Goal: Task Accomplishment & Management: Manage account settings

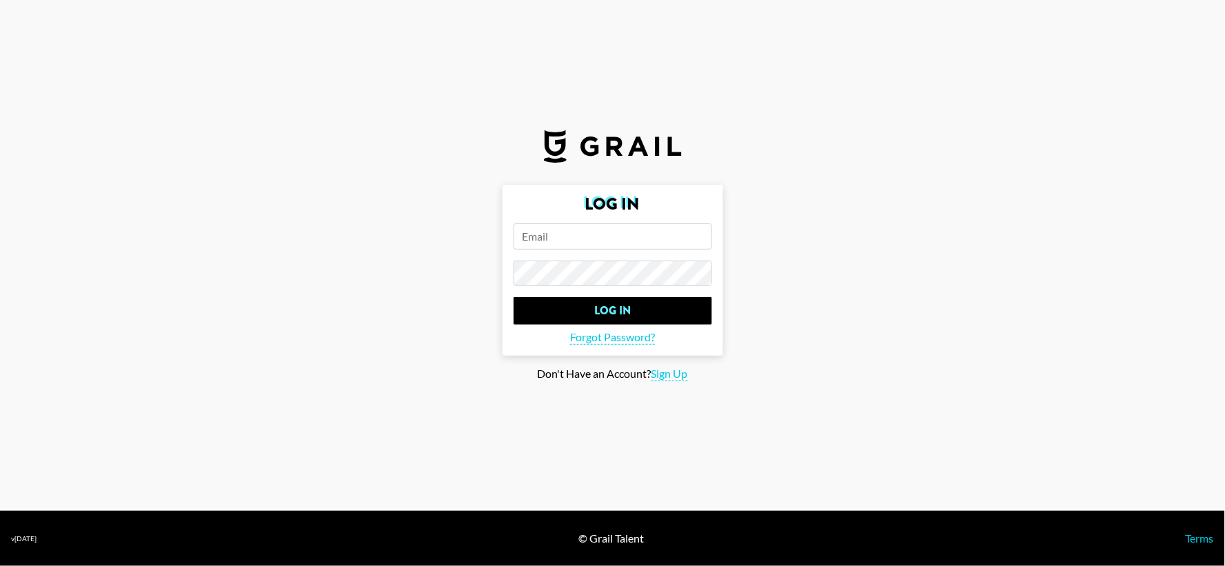
click at [578, 239] on input "email" at bounding box center [613, 236] width 199 height 26
type input "[EMAIL_ADDRESS][PERSON_NAME][DOMAIN_NAME]"
click at [514, 297] on input "Log In" at bounding box center [613, 311] width 199 height 28
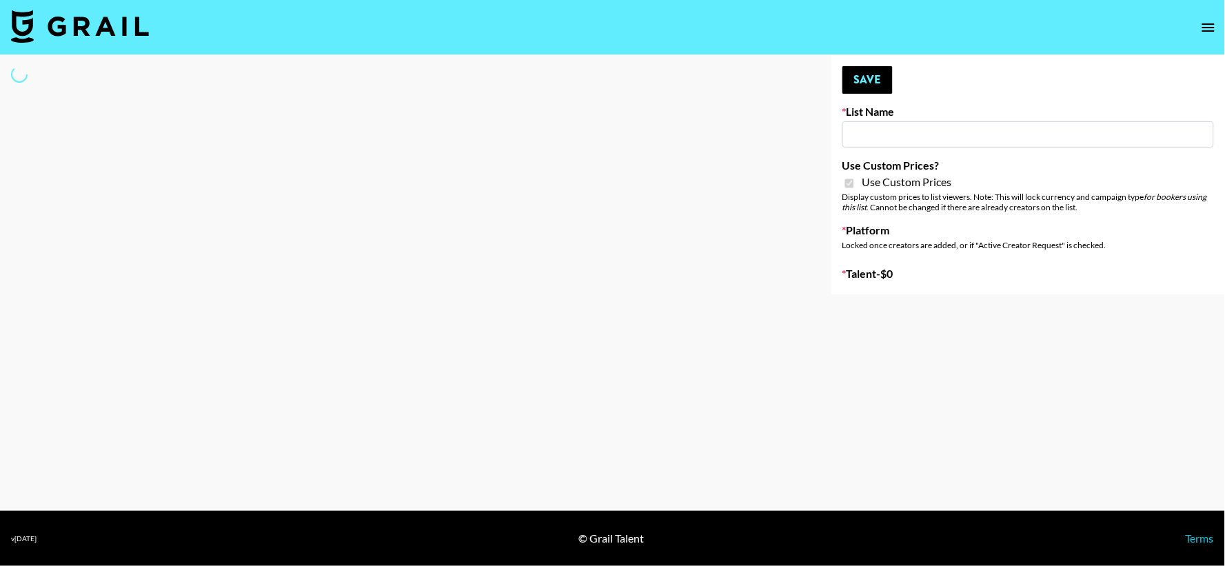
type input "Craftd"
checkbox input "true"
select select "Brand"
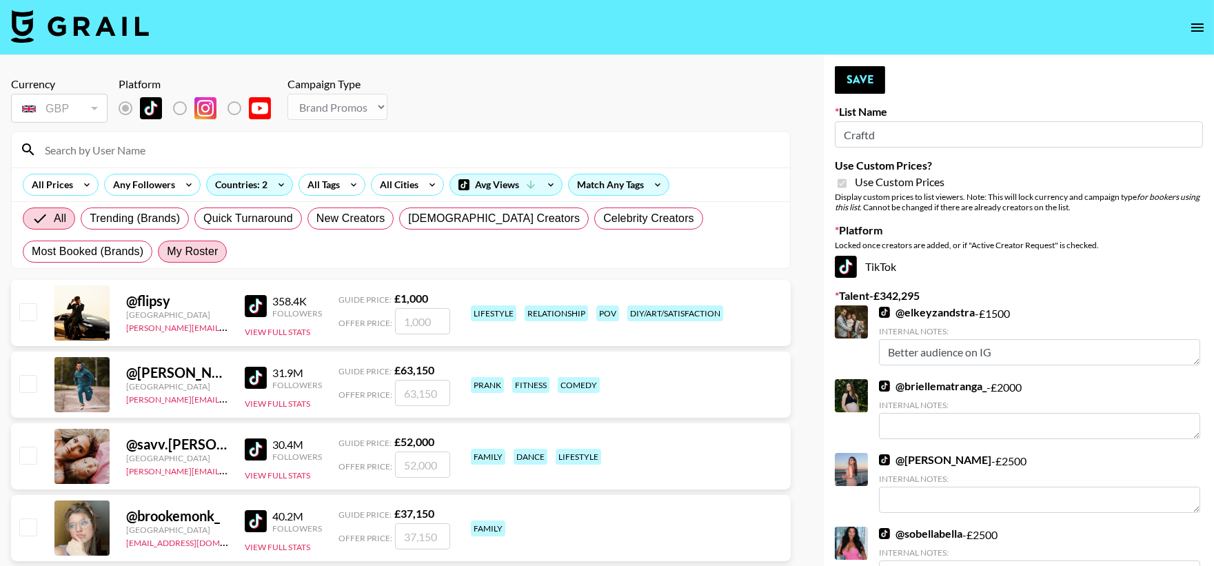
click at [167, 249] on span "My Roster" at bounding box center [192, 251] width 51 height 17
click at [167, 252] on input "My Roster" at bounding box center [167, 252] width 0 height 0
radio input "true"
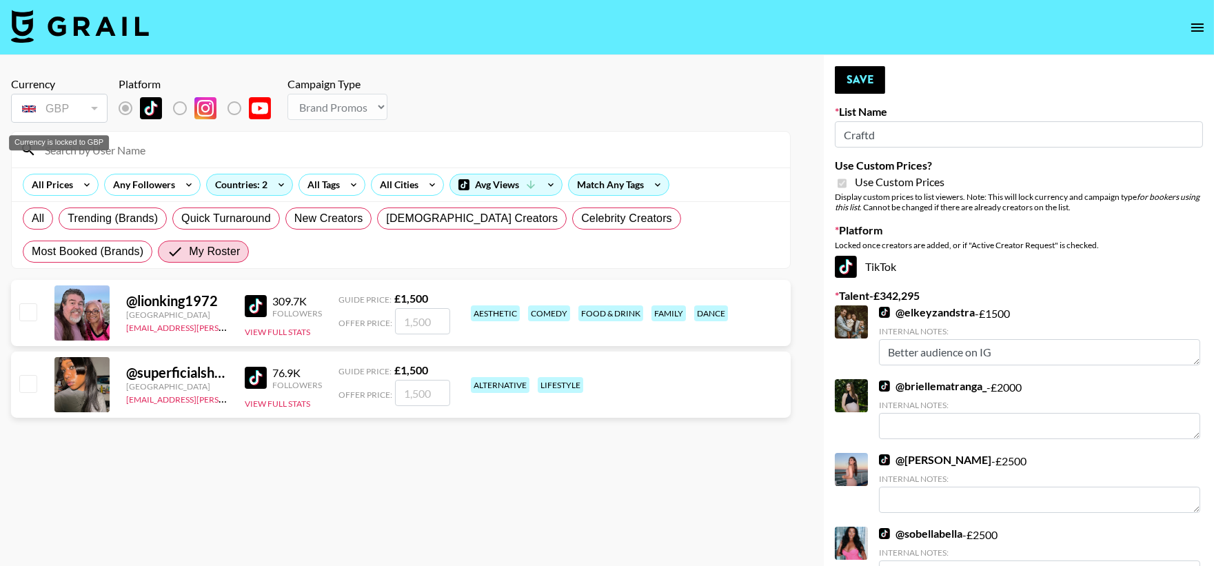
click at [92, 119] on div "GBP" at bounding box center [59, 109] width 91 height 24
click at [143, 243] on span "Most Booked (Brands)" at bounding box center [88, 251] width 112 height 17
click at [32, 252] on input "Most Booked (Brands)" at bounding box center [32, 252] width 0 height 0
radio input "true"
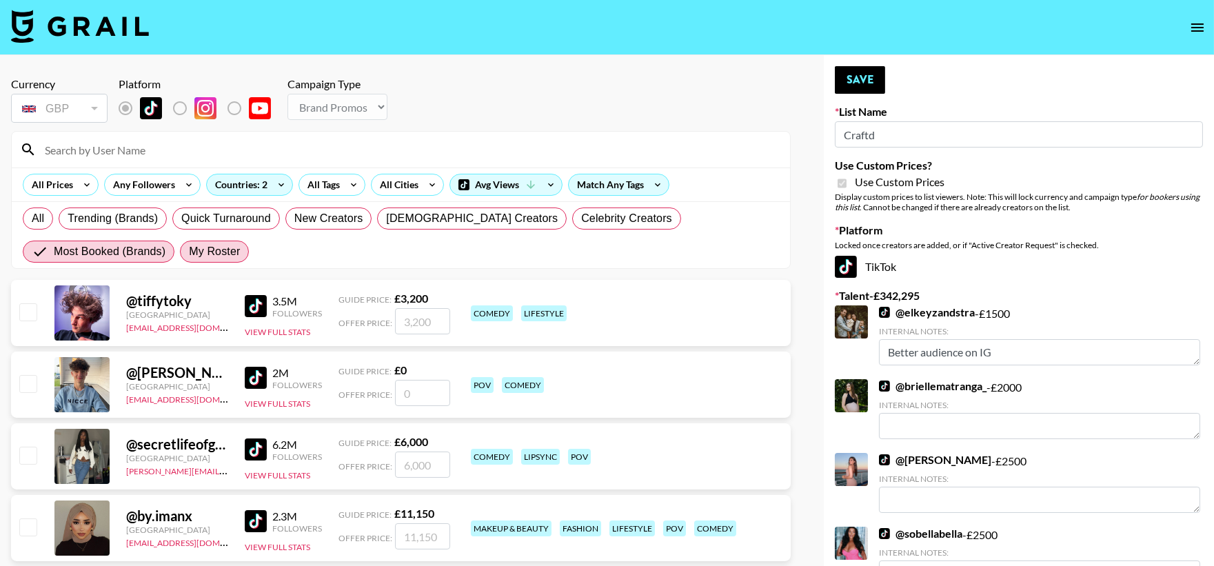
click at [180, 249] on label "My Roster" at bounding box center [214, 252] width 69 height 22
click at [189, 252] on input "My Roster" at bounding box center [189, 252] width 0 height 0
radio input "true"
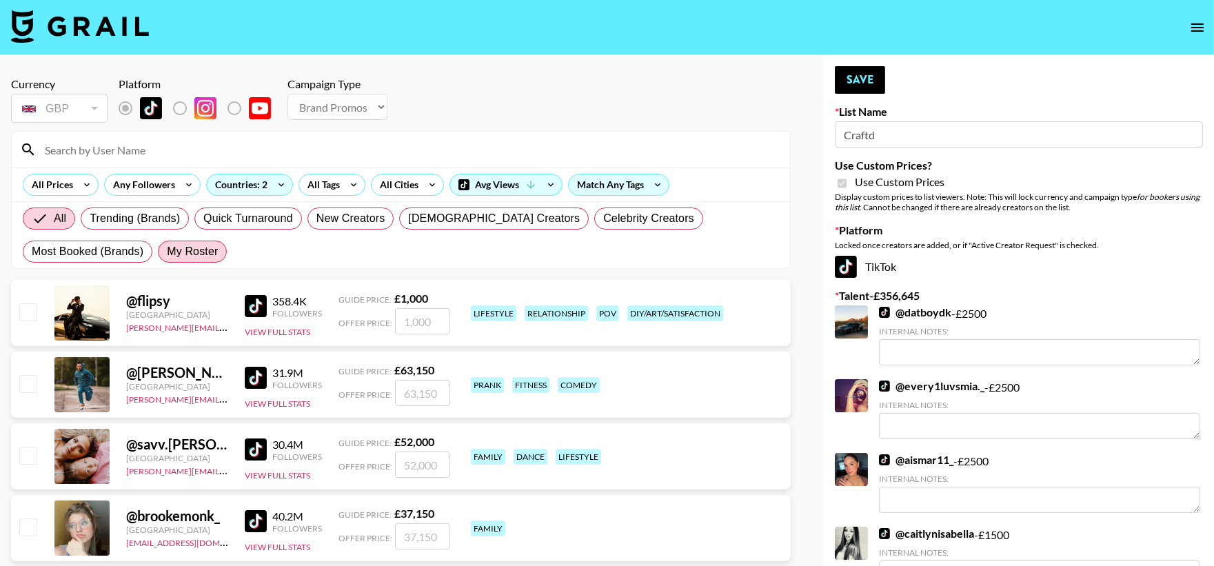
radio input "true"
click at [158, 249] on label "My Roster" at bounding box center [192, 252] width 69 height 22
click at [167, 252] on input "My Roster" at bounding box center [167, 252] width 0 height 0
radio input "true"
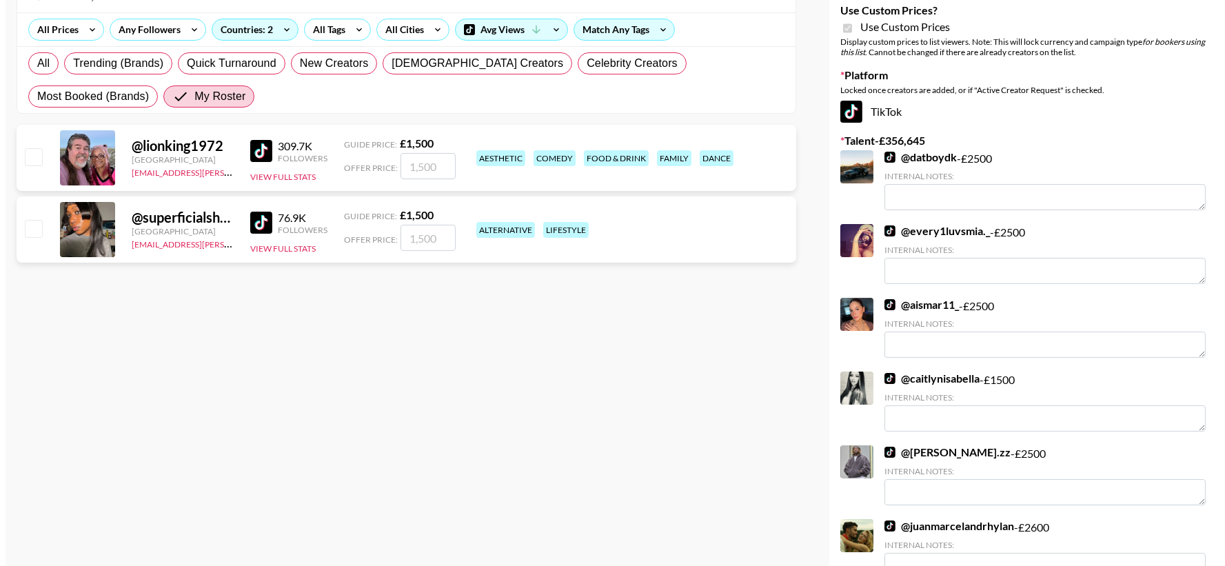
scroll to position [159, 0]
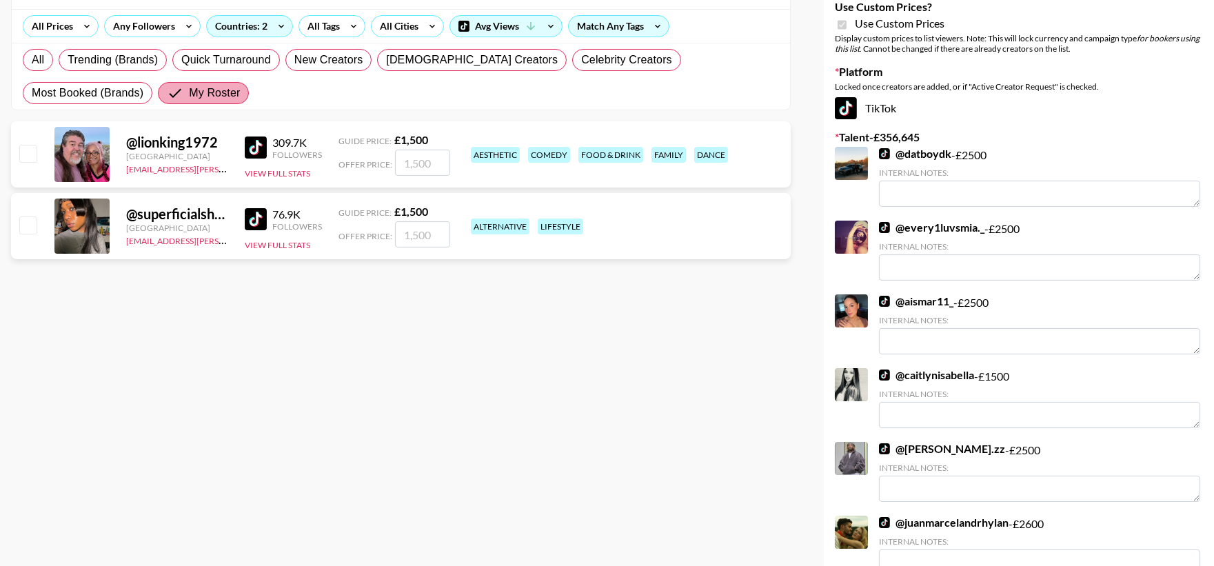
click at [158, 101] on label "My Roster" at bounding box center [203, 93] width 91 height 22
click at [167, 101] on input "My Roster" at bounding box center [178, 93] width 22 height 17
click at [32, 56] on span "All" at bounding box center [38, 60] width 12 height 17
click at [32, 60] on input "All" at bounding box center [32, 60] width 0 height 0
radio input "true"
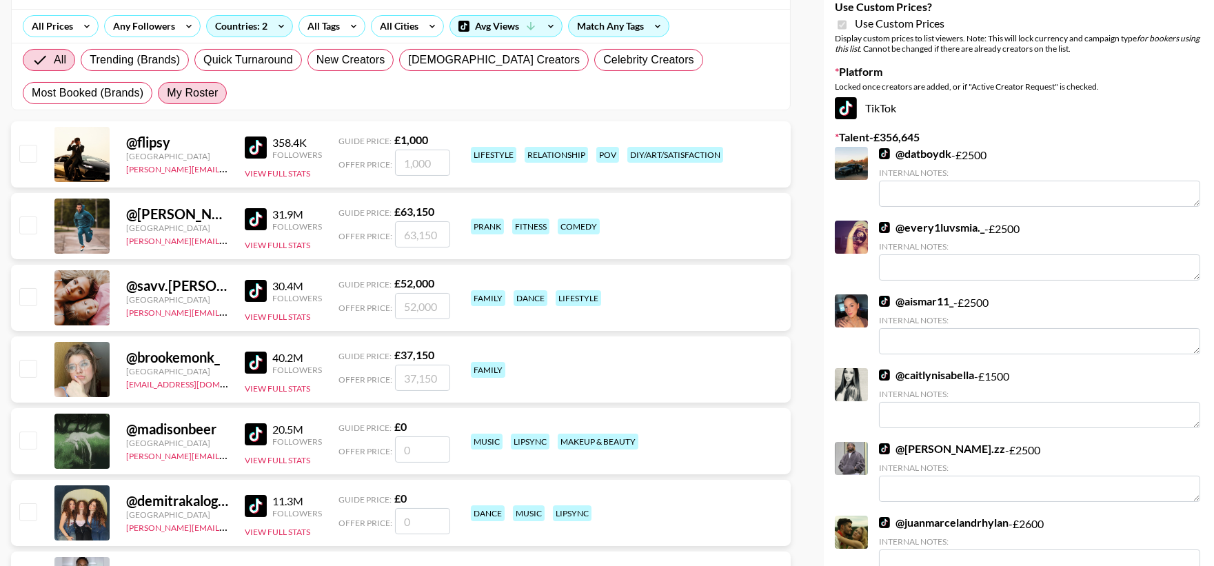
click at [167, 85] on span "My Roster" at bounding box center [192, 93] width 51 height 17
click at [167, 93] on input "My Roster" at bounding box center [167, 93] width 0 height 0
radio input "true"
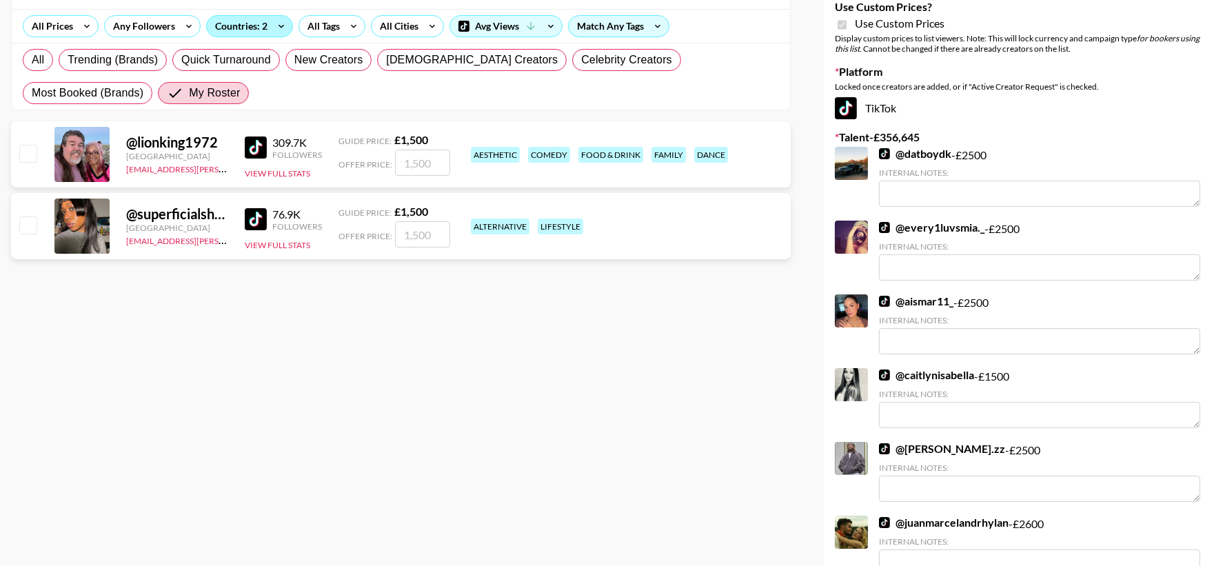
click at [264, 28] on div "Countries: 2" at bounding box center [250, 26] width 86 height 21
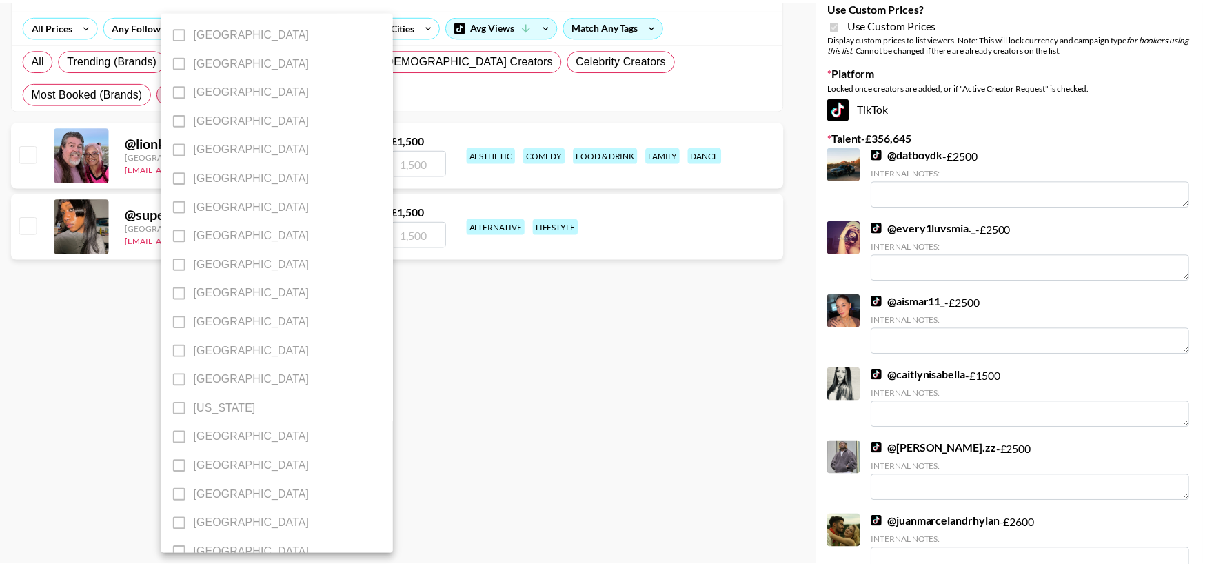
scroll to position [0, 0]
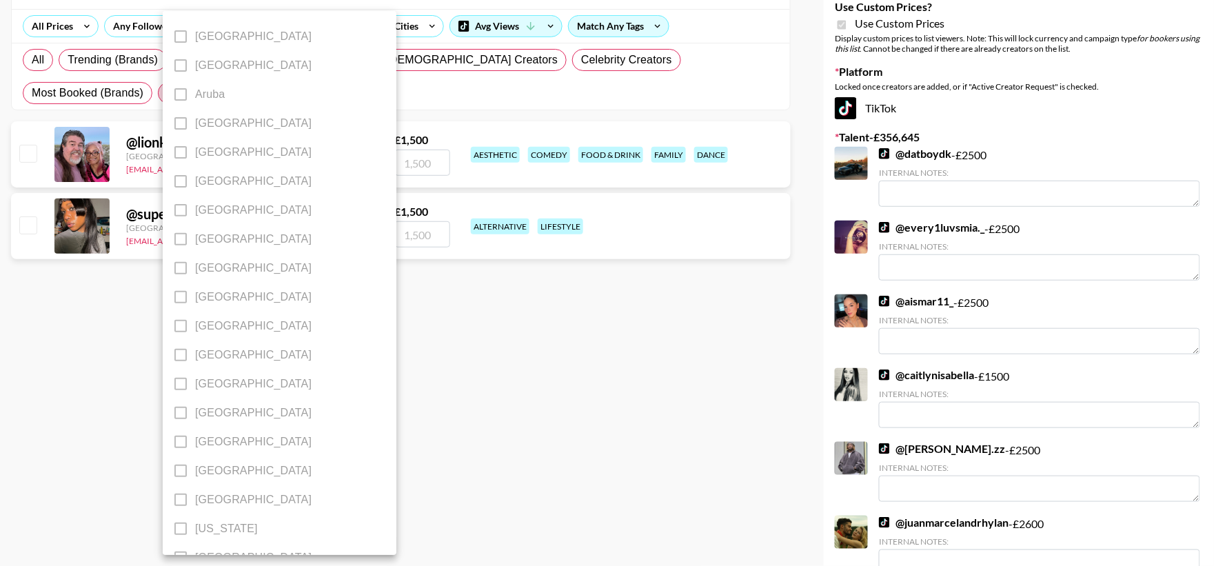
click at [497, 421] on div at bounding box center [612, 283] width 1225 height 566
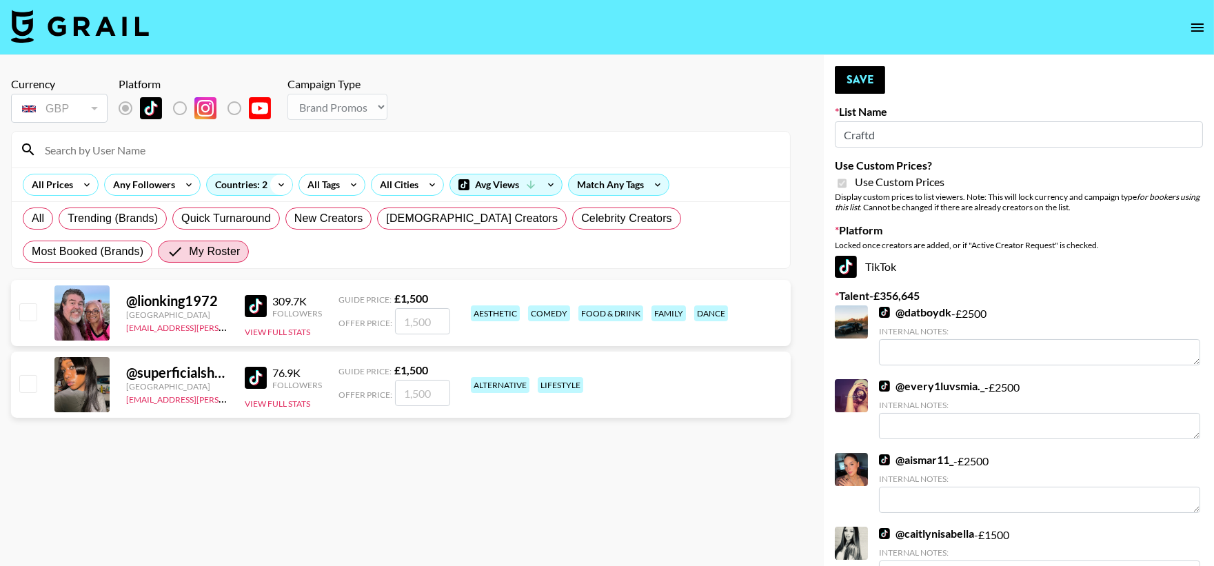
click at [278, 188] on icon at bounding box center [281, 184] width 22 height 21
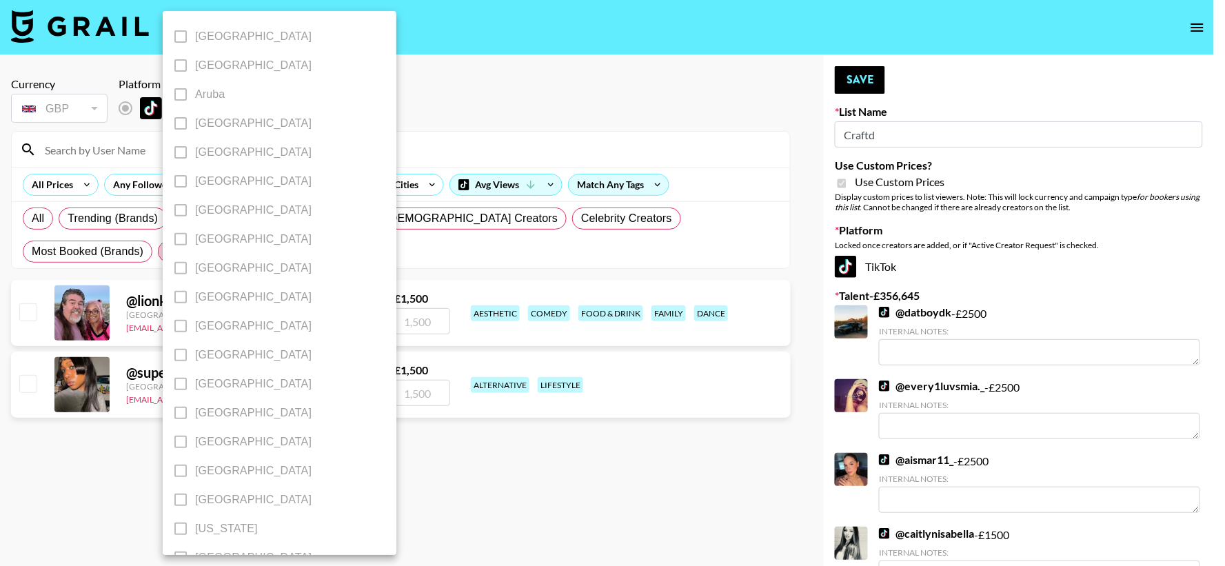
click at [491, 83] on div at bounding box center [612, 283] width 1225 height 566
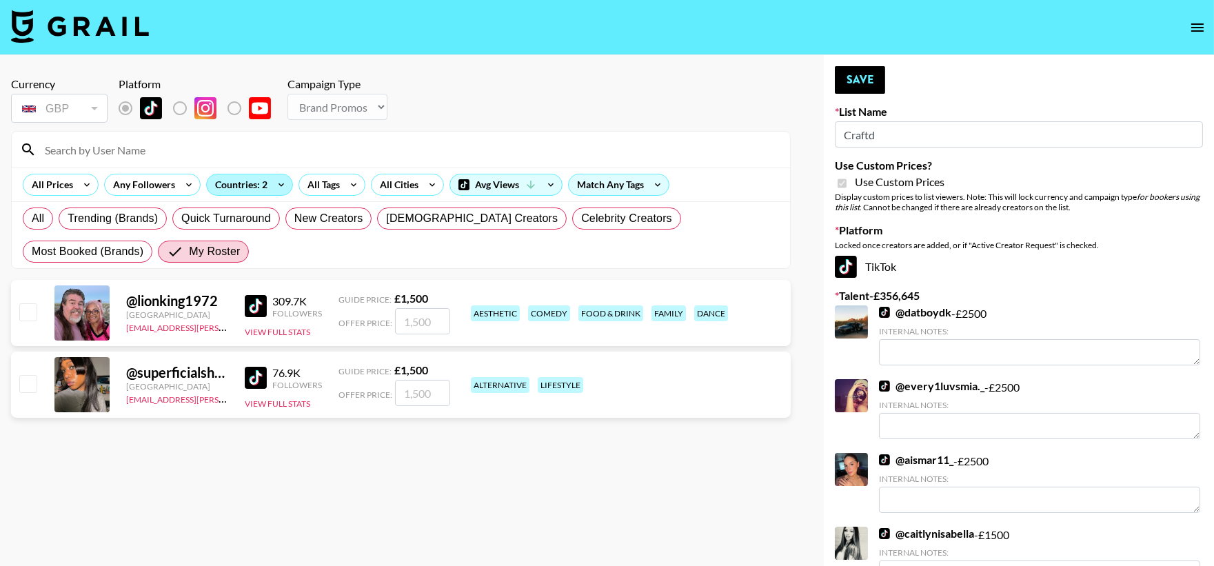
click at [241, 180] on div "Countries: 2" at bounding box center [250, 184] width 86 height 21
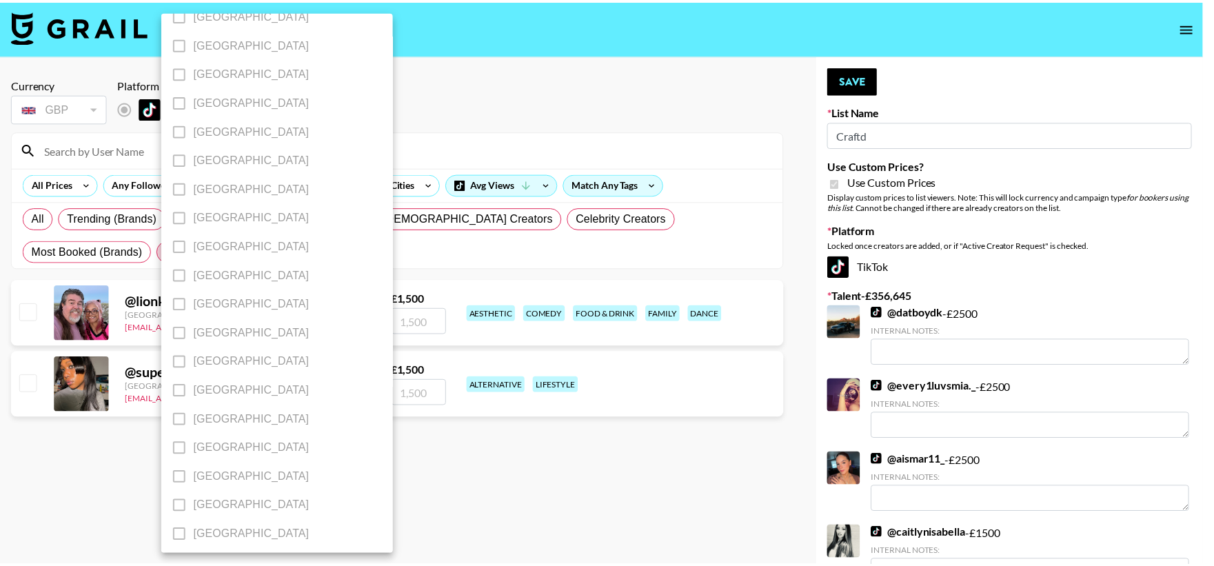
scroll to position [1040, 0]
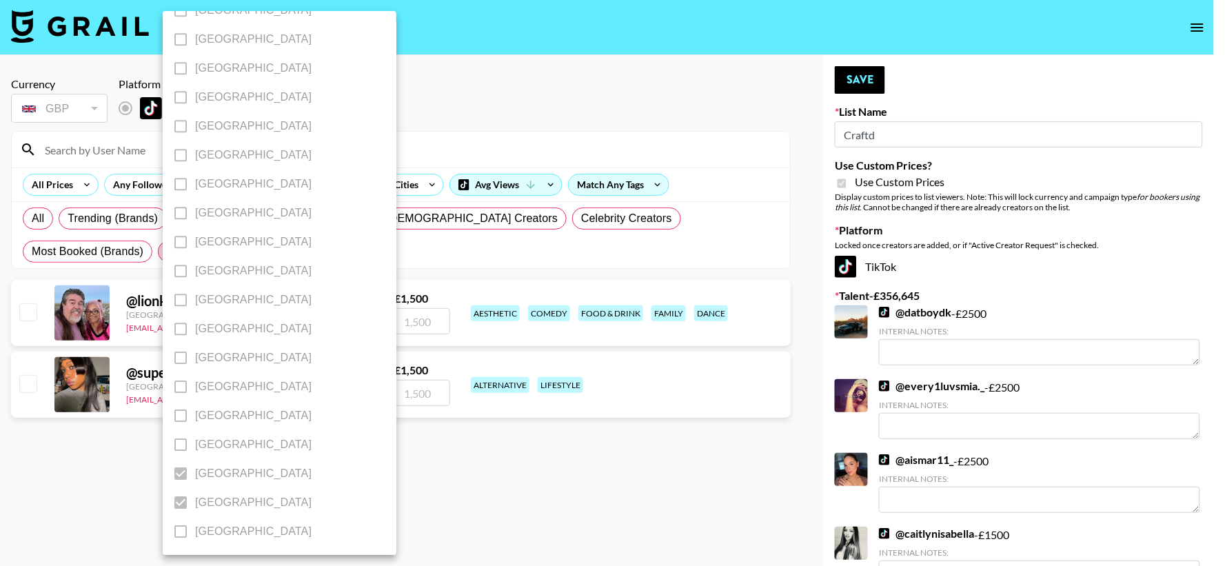
click at [410, 517] on div at bounding box center [612, 283] width 1225 height 566
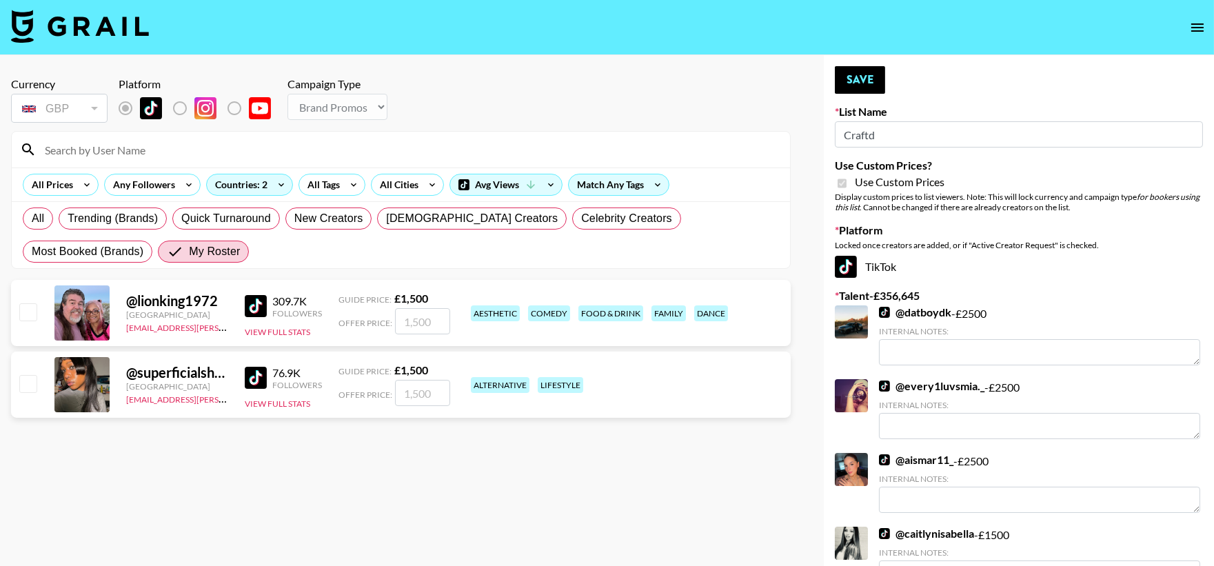
click at [32, 310] on input "checkbox" at bounding box center [27, 311] width 17 height 17
checkbox input "true"
type input "1500"
click at [412, 290] on div "@ lionking1972 United States malkah.restrepo@grail-talent.com 309.7K Followers …" at bounding box center [401, 313] width 780 height 66
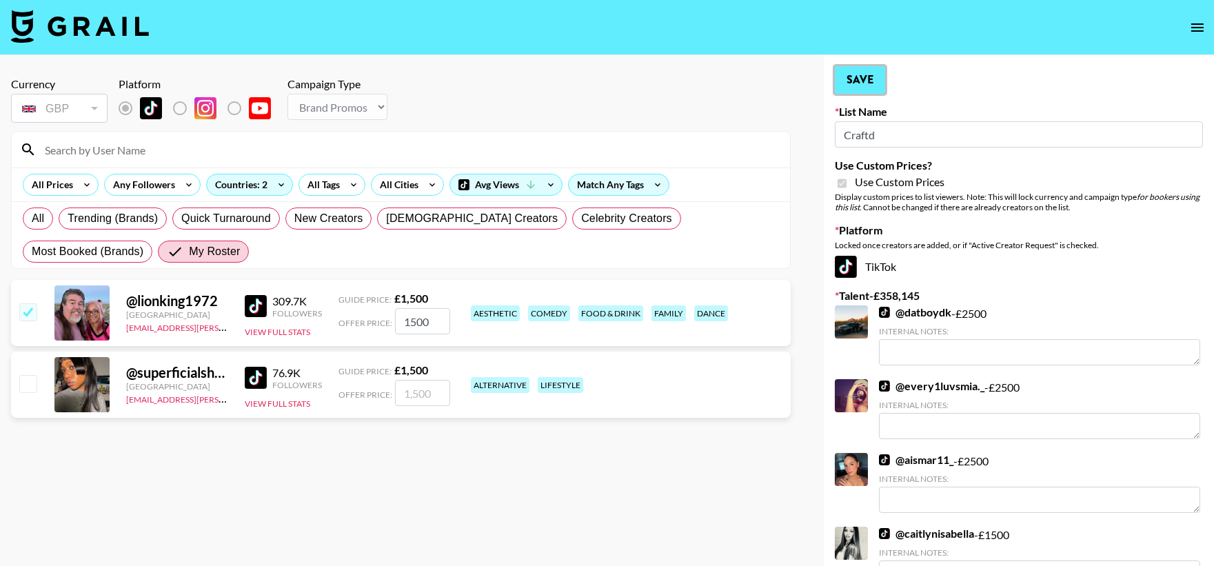
click at [877, 71] on button "Save" at bounding box center [860, 80] width 50 height 28
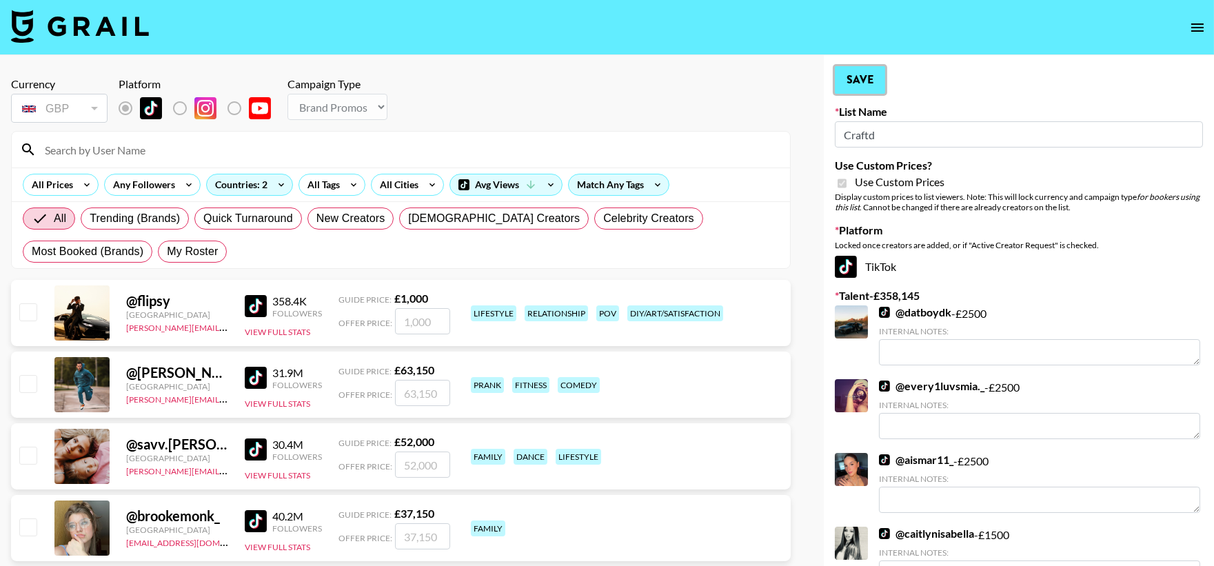
radio input "true"
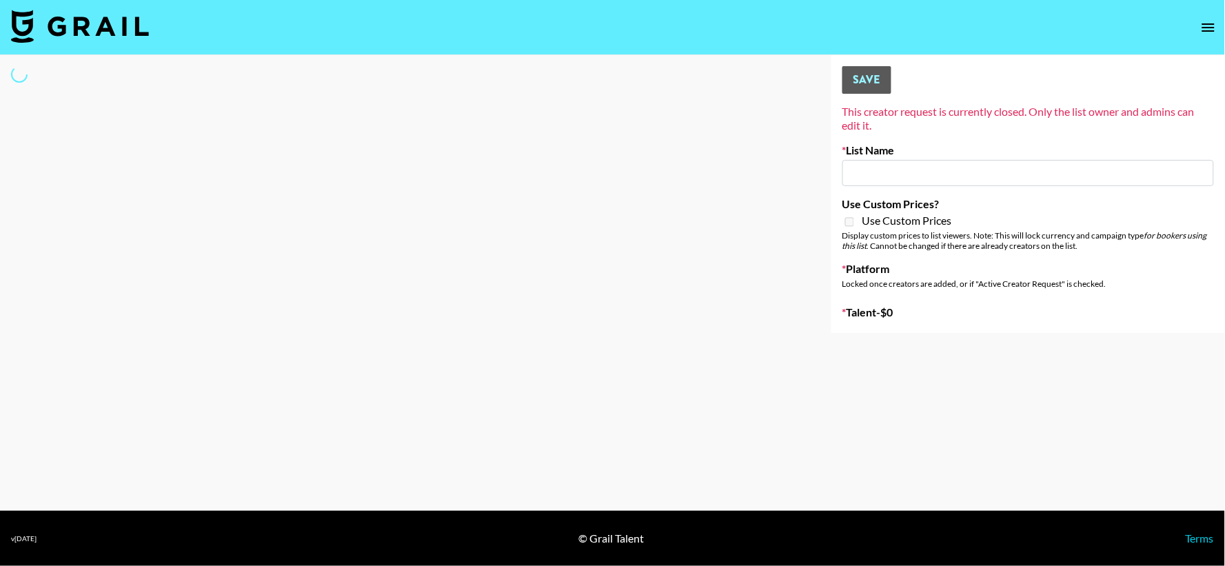
type input "Primal Harvest ([DATE])"
select select "Song"
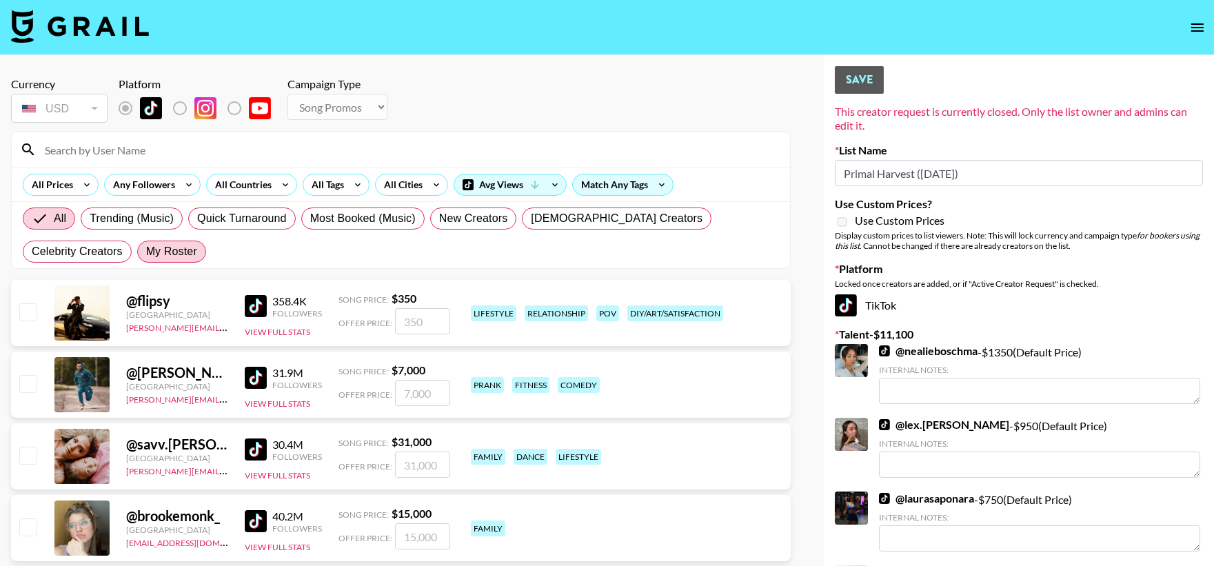
click at [146, 252] on span "My Roster" at bounding box center [171, 251] width 51 height 17
click at [146, 252] on input "My Roster" at bounding box center [146, 252] width 0 height 0
radio input "true"
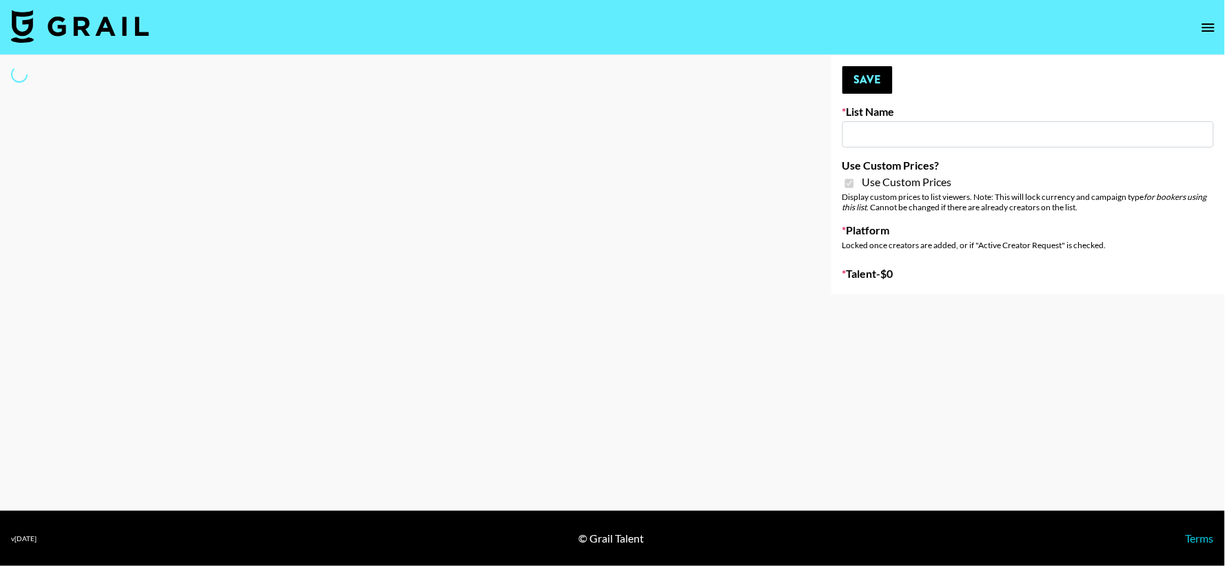
type input "Primal Harvest NEW ([DATE])"
checkbox input "true"
select select "Brand"
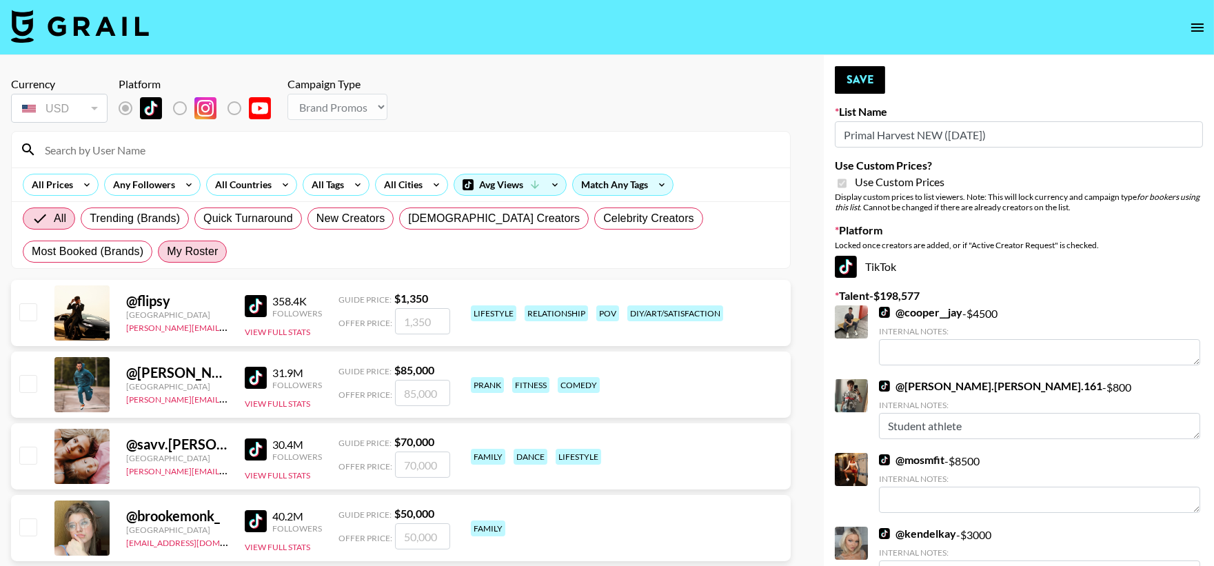
click at [158, 261] on label "My Roster" at bounding box center [192, 252] width 69 height 22
click at [167, 252] on input "My Roster" at bounding box center [167, 252] width 0 height 0
radio input "true"
